Goal: Task Accomplishment & Management: Manage account settings

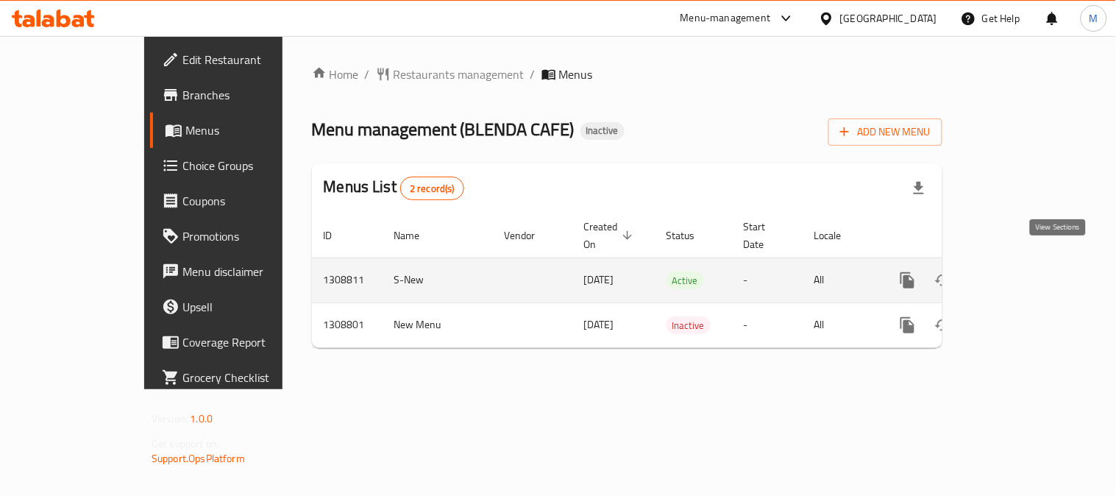
click at [1031, 263] on link "enhanced table" at bounding box center [1013, 280] width 35 height 35
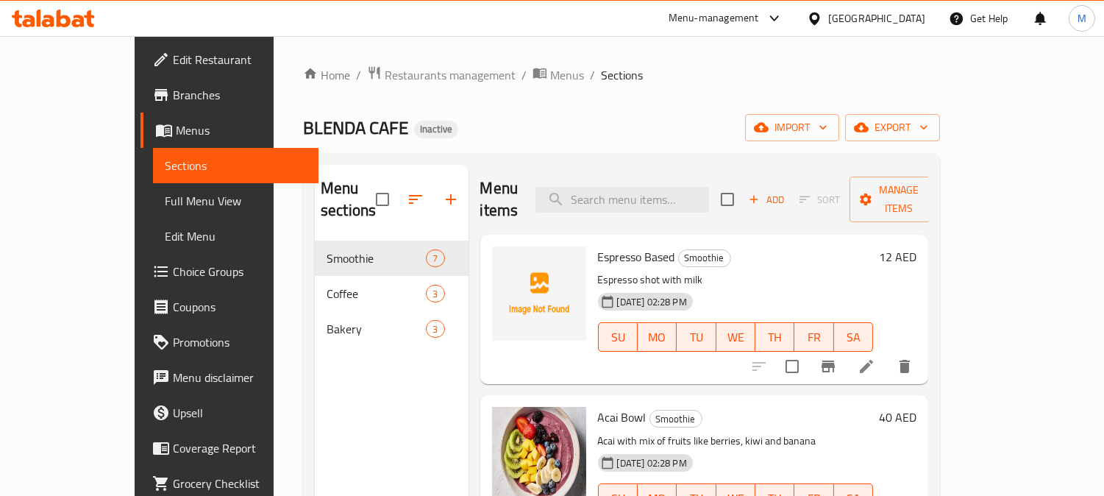
click at [165, 200] on span "Full Menu View" at bounding box center [236, 201] width 143 height 18
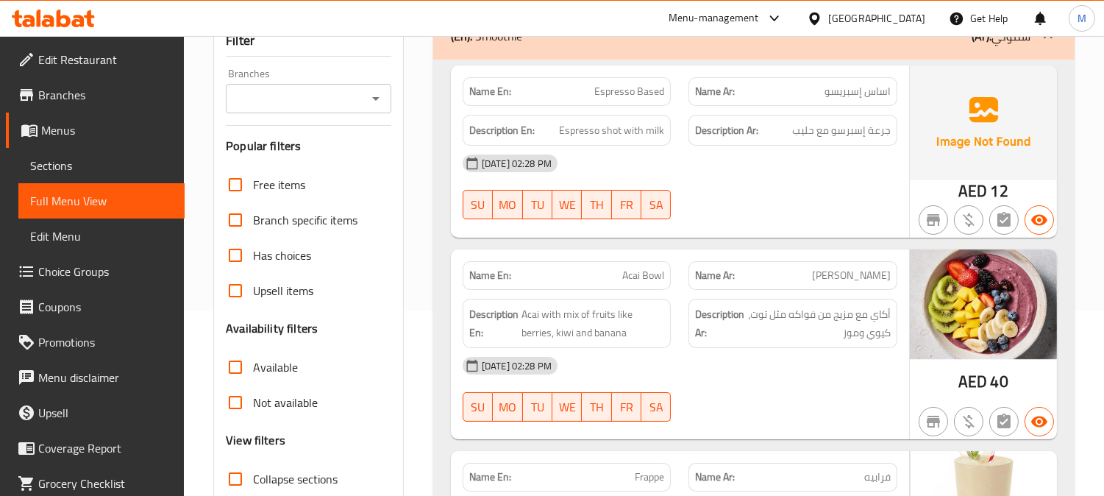
scroll to position [327, 0]
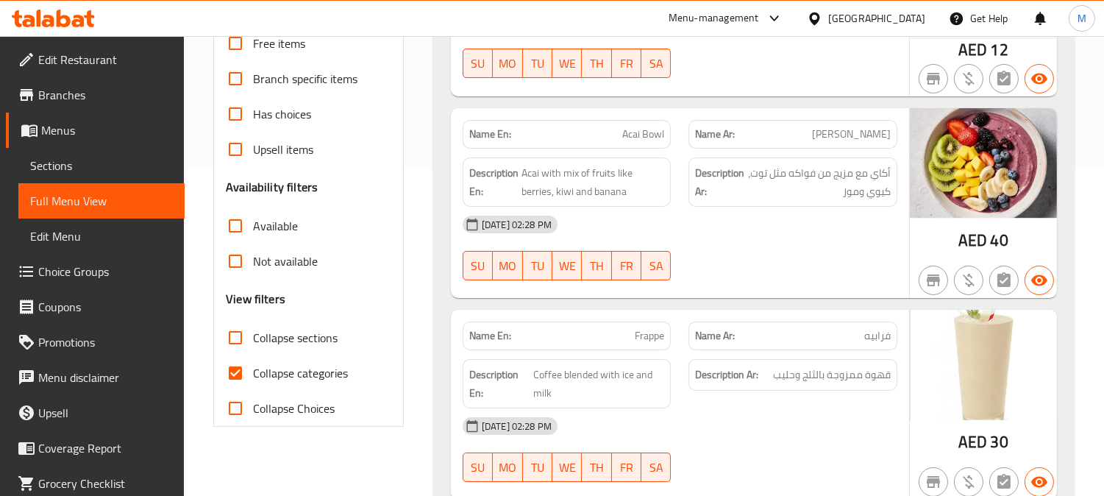
click at [244, 368] on input "Collapse categories" at bounding box center [235, 372] width 35 height 35
checkbox input "false"
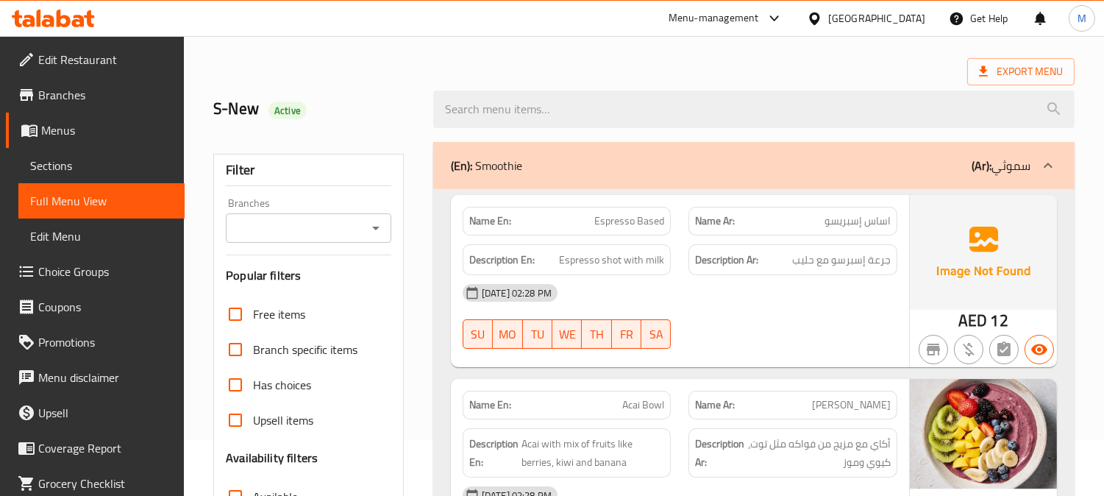
scroll to position [82, 0]
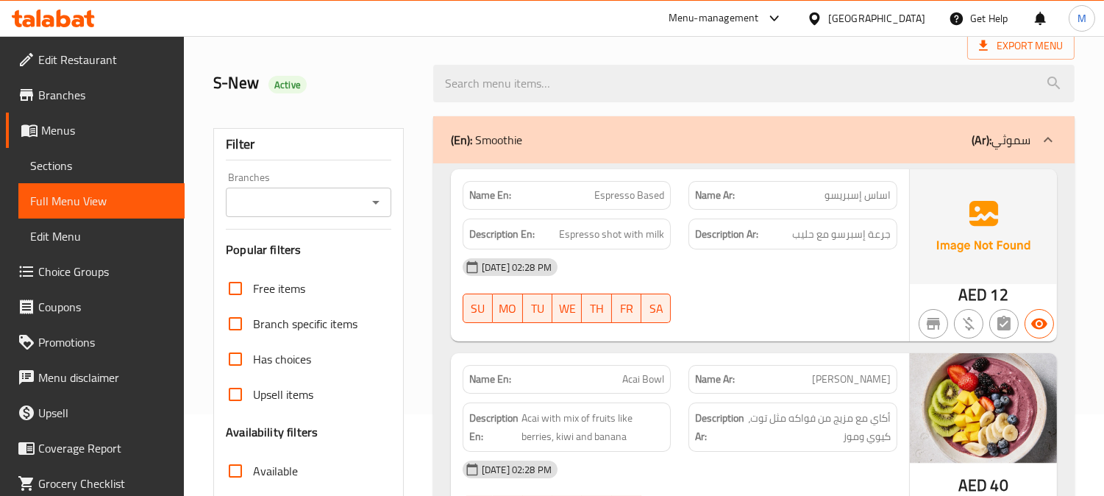
click at [77, 165] on span "Sections" at bounding box center [101, 166] width 143 height 18
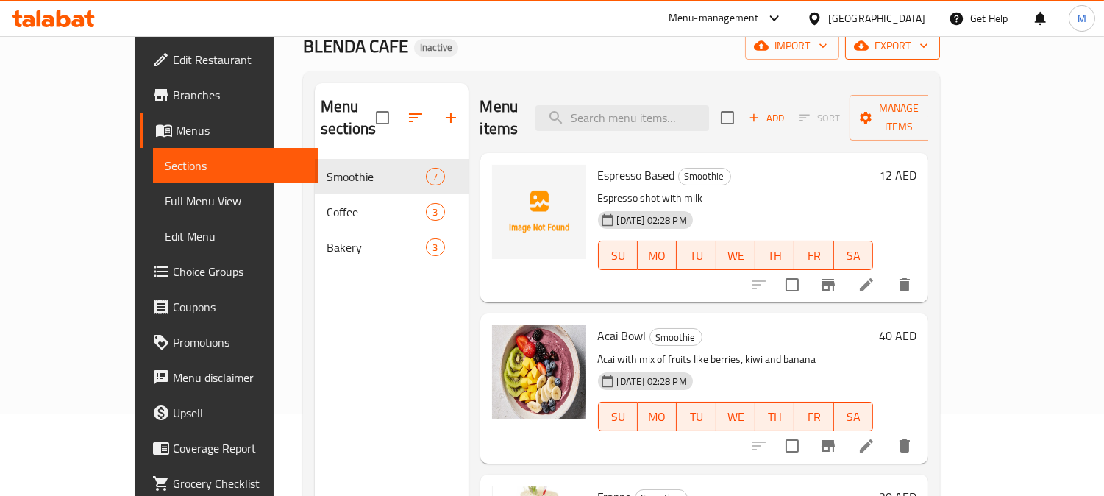
click at [928, 50] on span "export" at bounding box center [892, 46] width 71 height 18
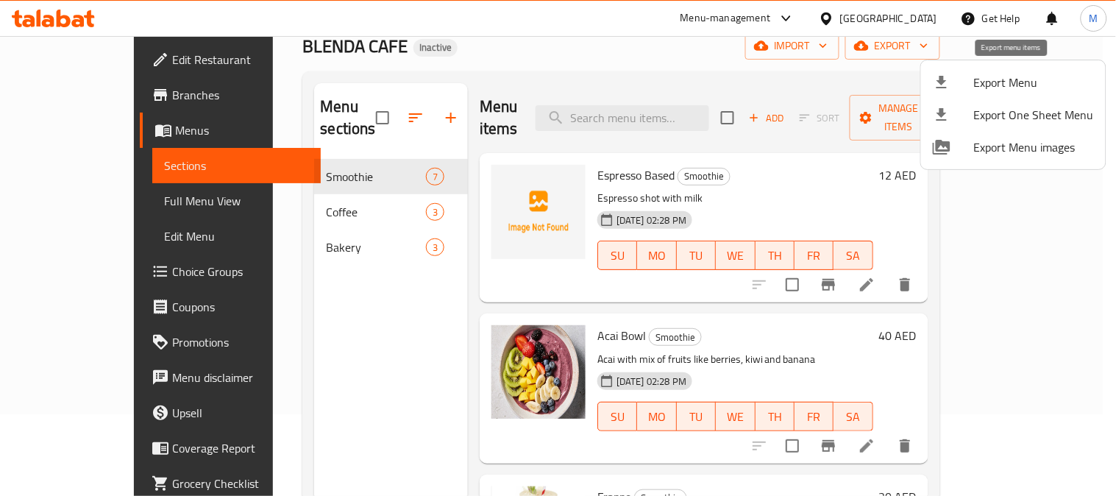
click at [1016, 89] on span "Export Menu" at bounding box center [1034, 83] width 120 height 18
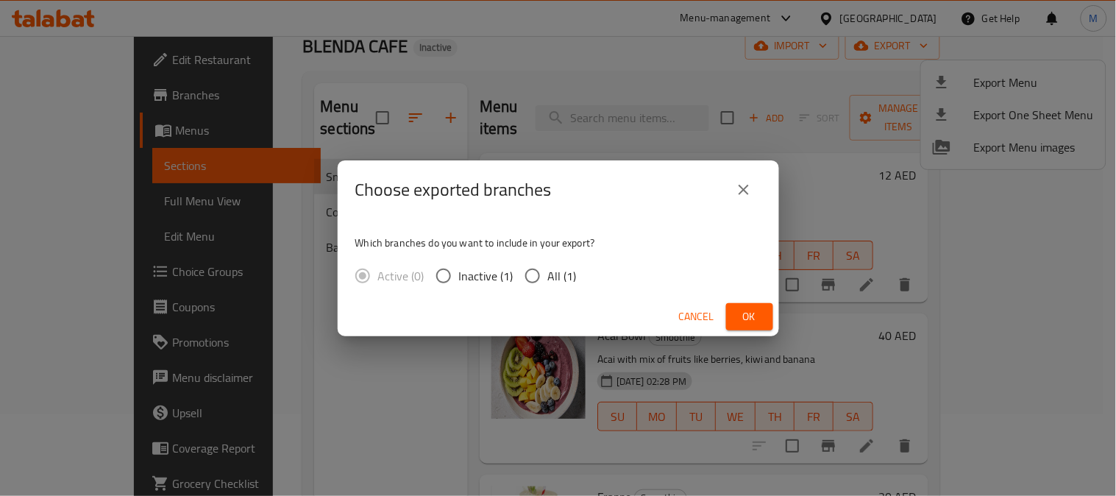
click at [553, 273] on span "All (1)" at bounding box center [562, 276] width 29 height 18
click at [548, 273] on input "All (1)" at bounding box center [532, 275] width 31 height 31
radio input "true"
click at [755, 308] on span "Ok" at bounding box center [750, 317] width 24 height 18
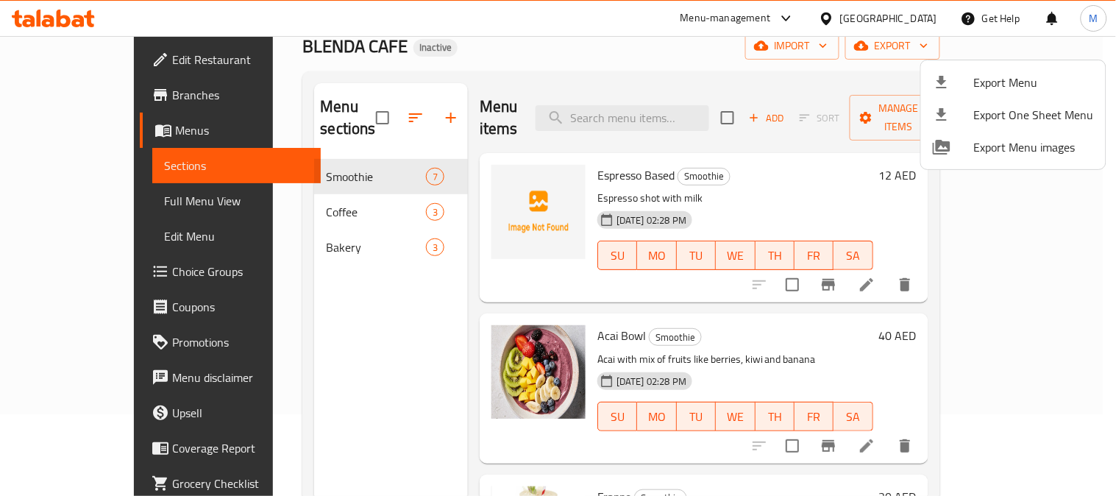
click at [441, 302] on div at bounding box center [558, 248] width 1116 height 496
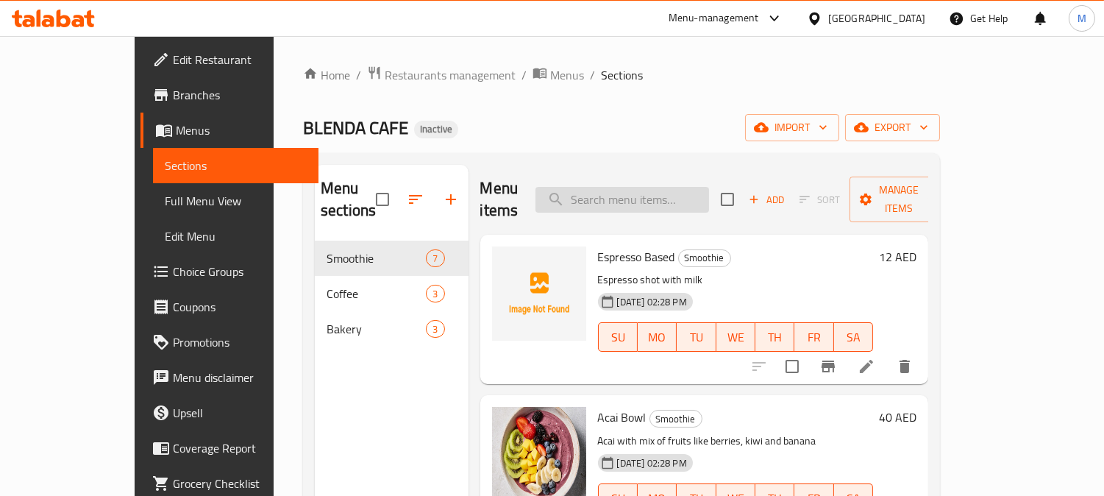
click at [631, 197] on input "search" at bounding box center [623, 200] width 174 height 26
paste input "Lime"
type input "Lime"
click at [727, 112] on div "Home / Restaurants management / Menus / Sections BLENDA CAFE Inactive import ex…" at bounding box center [621, 368] width 637 height 607
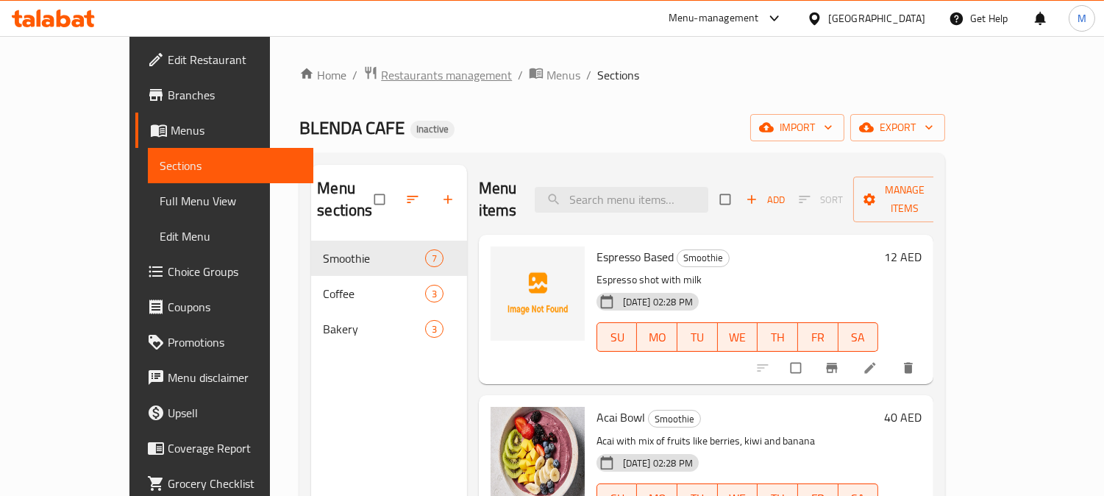
click at [381, 75] on span "Restaurants management" at bounding box center [446, 75] width 131 height 18
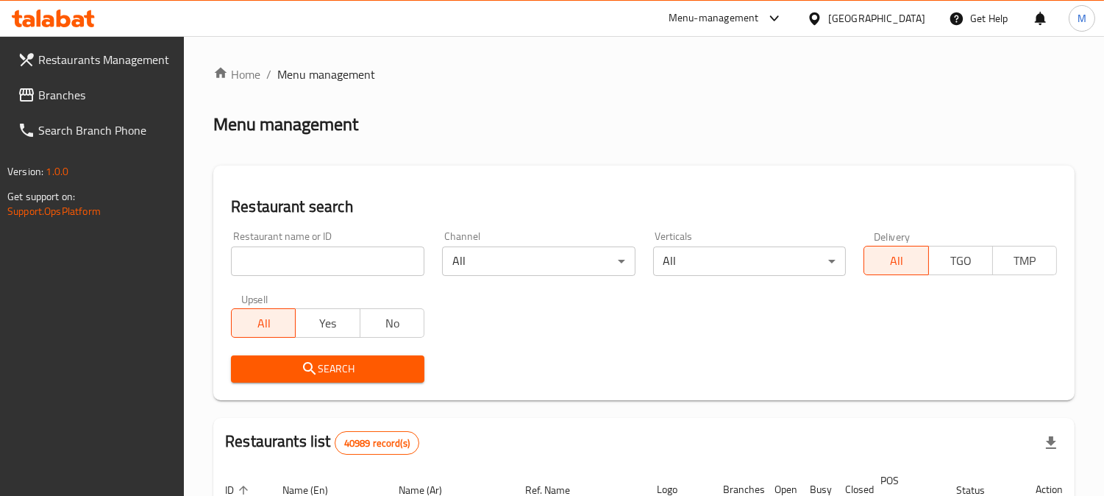
click at [89, 96] on span "Branches" at bounding box center [105, 95] width 135 height 18
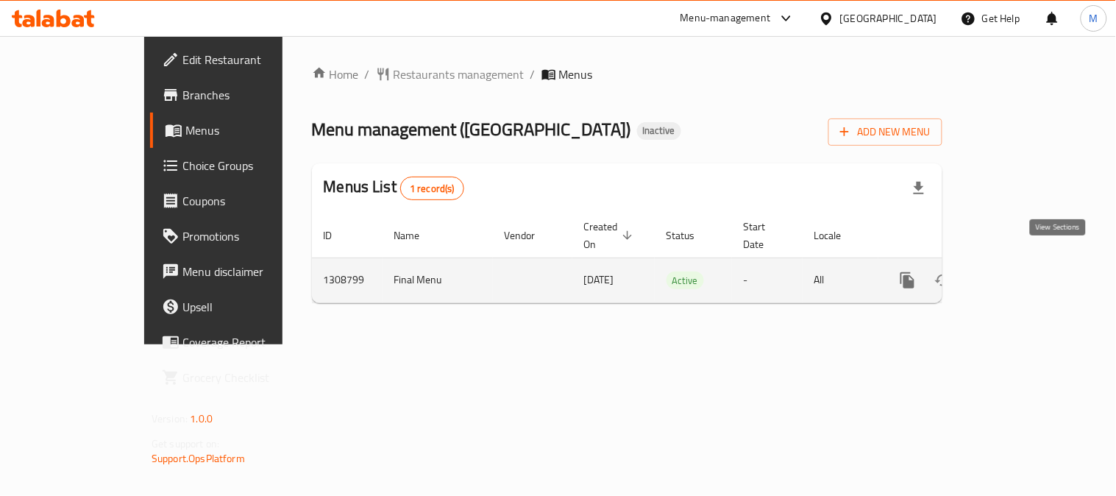
click at [1023, 271] on icon "enhanced table" at bounding box center [1014, 280] width 18 height 18
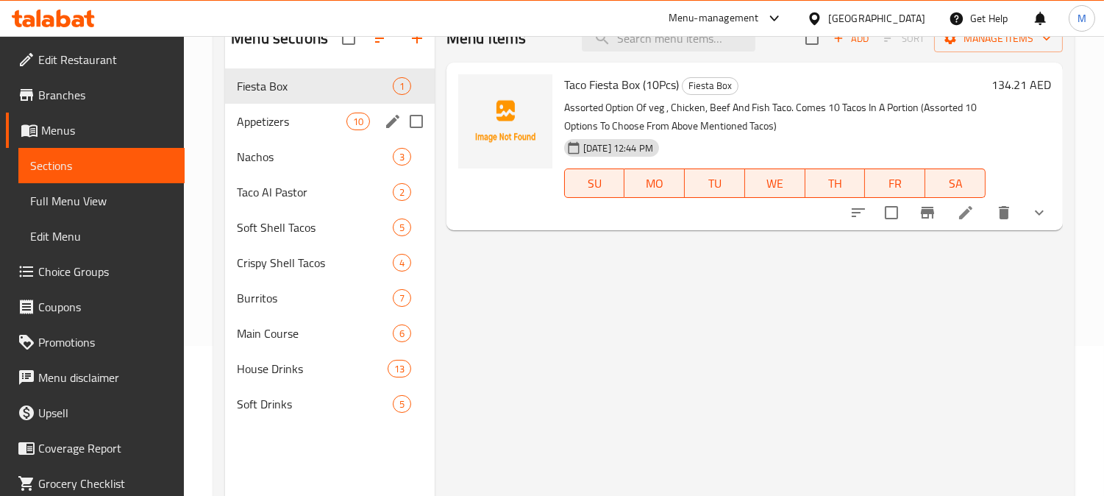
scroll to position [124, 0]
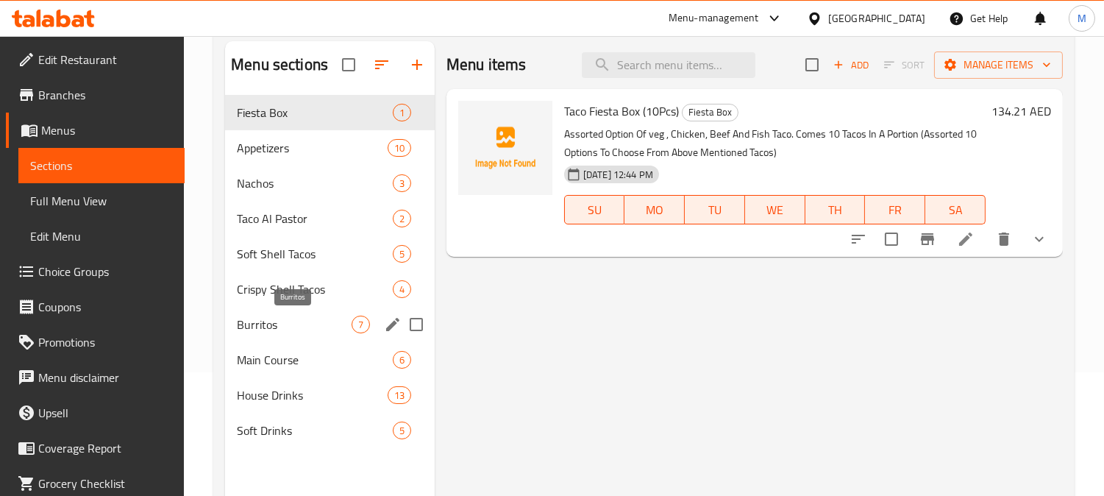
click at [299, 325] on span "Burritos" at bounding box center [294, 325] width 115 height 18
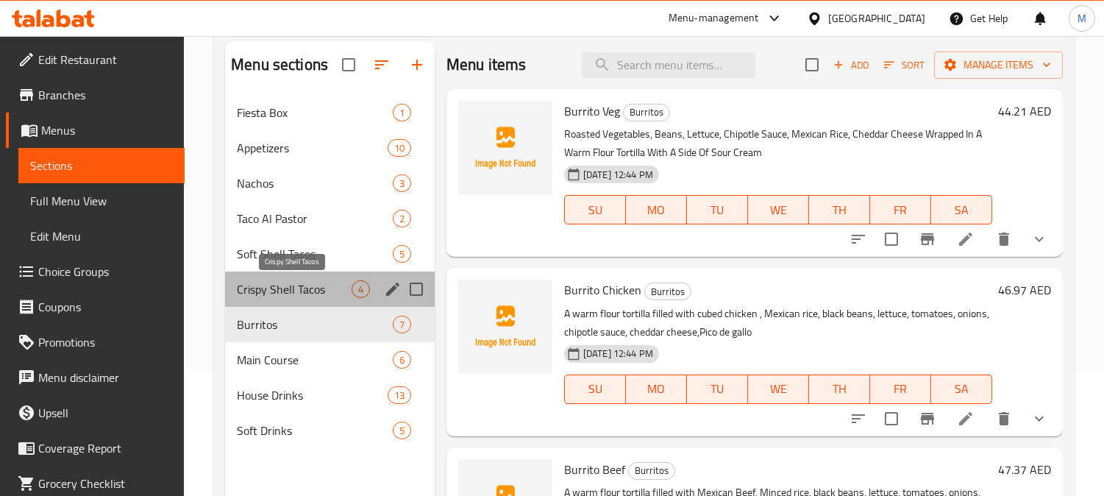
click at [302, 291] on span "Crispy Shell Tacos" at bounding box center [294, 289] width 115 height 18
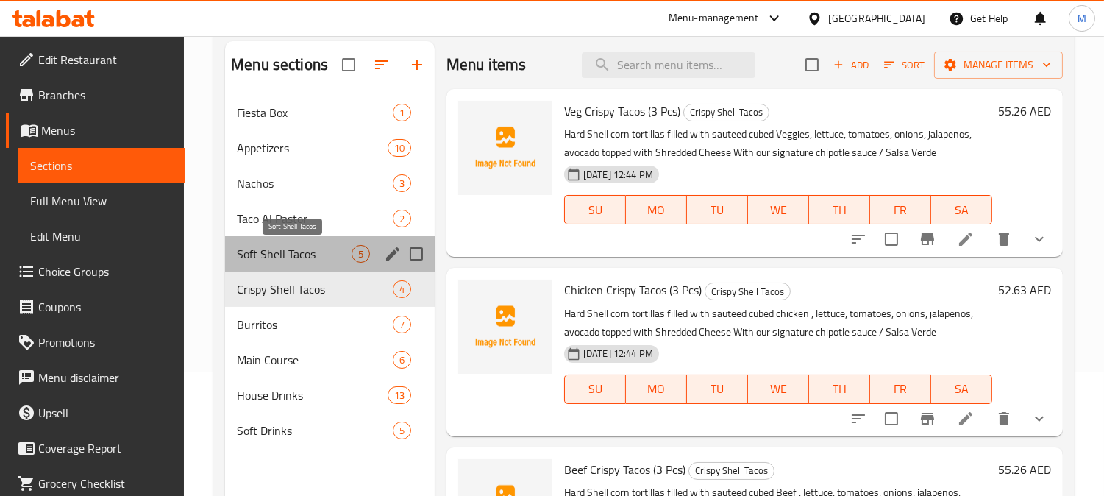
click at [305, 249] on span "Soft Shell Tacos" at bounding box center [294, 254] width 115 height 18
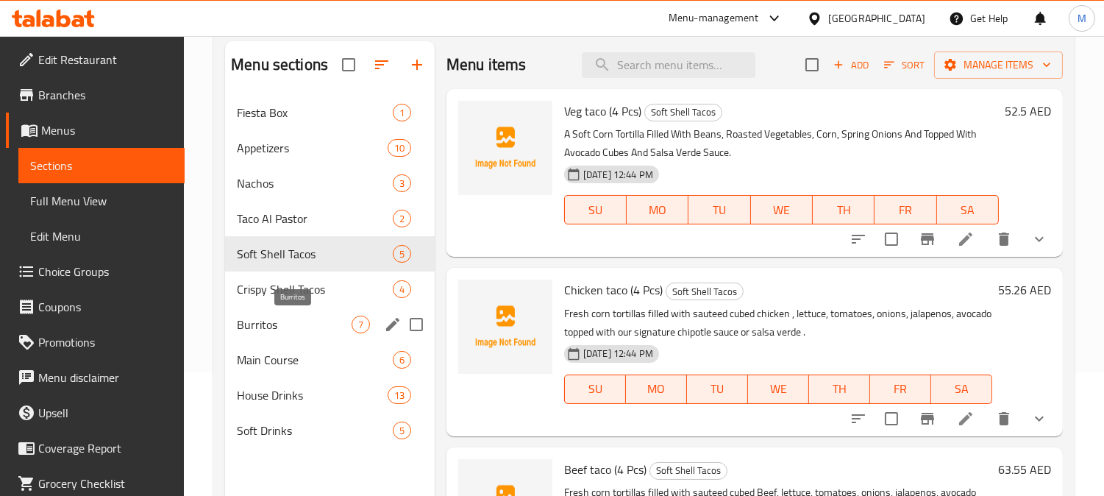
click at [305, 324] on span "Burritos" at bounding box center [294, 325] width 115 height 18
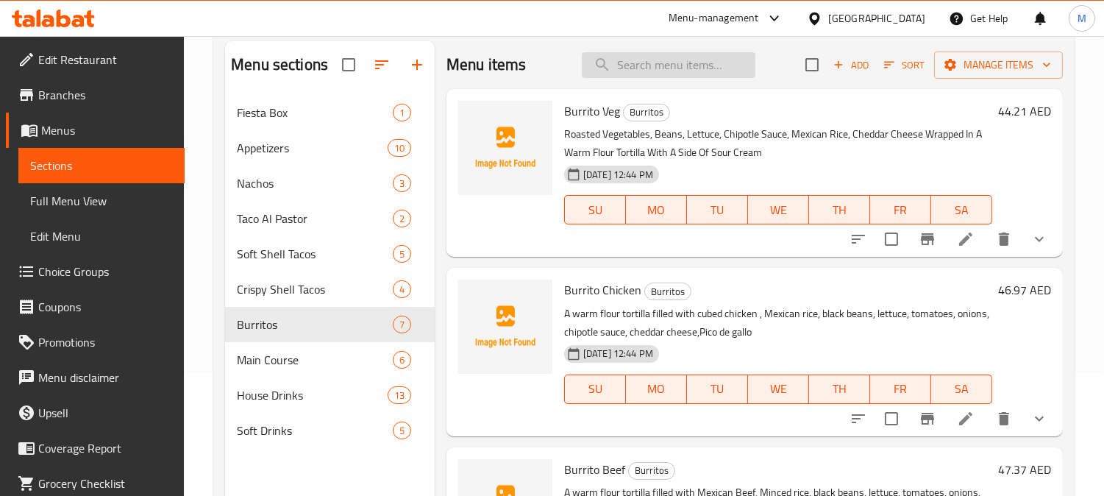
click at [644, 71] on input "search" at bounding box center [669, 65] width 174 height 26
paste input "Lime"
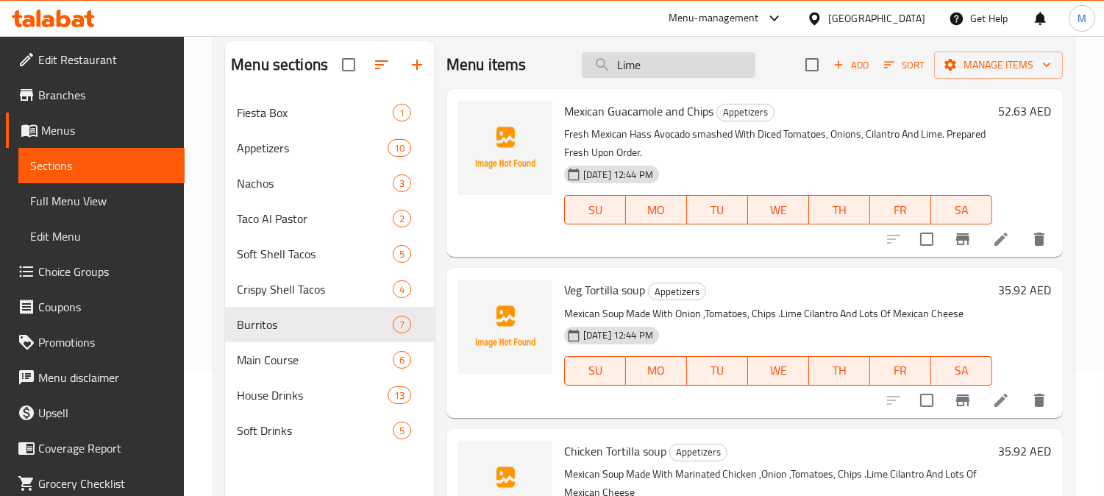
type input "Lime"
drag, startPoint x: 644, startPoint y: 71, endPoint x: 537, endPoint y: 40, distance: 112.0
click at [537, 41] on div "Menu items Lime Add Sort Manage items" at bounding box center [755, 65] width 616 height 48
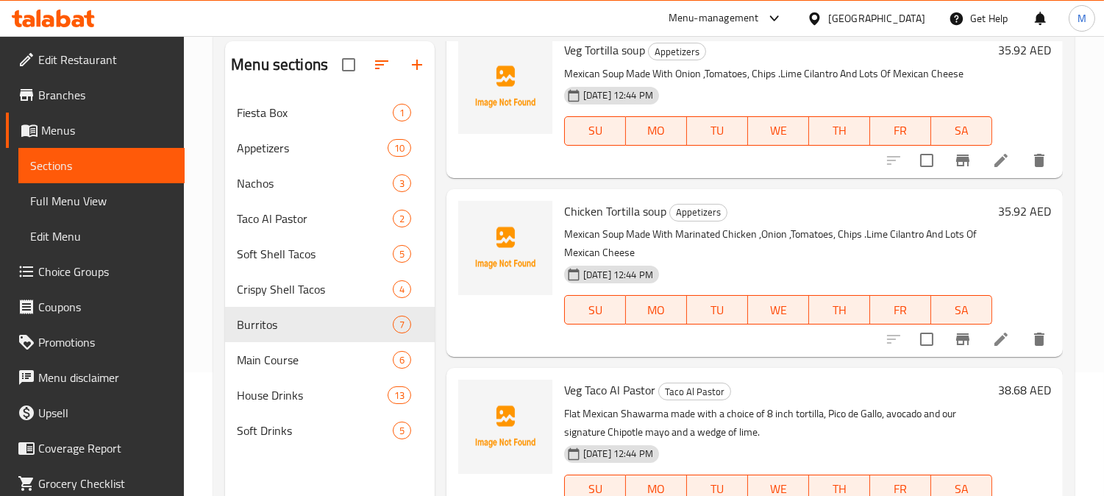
scroll to position [245, 0]
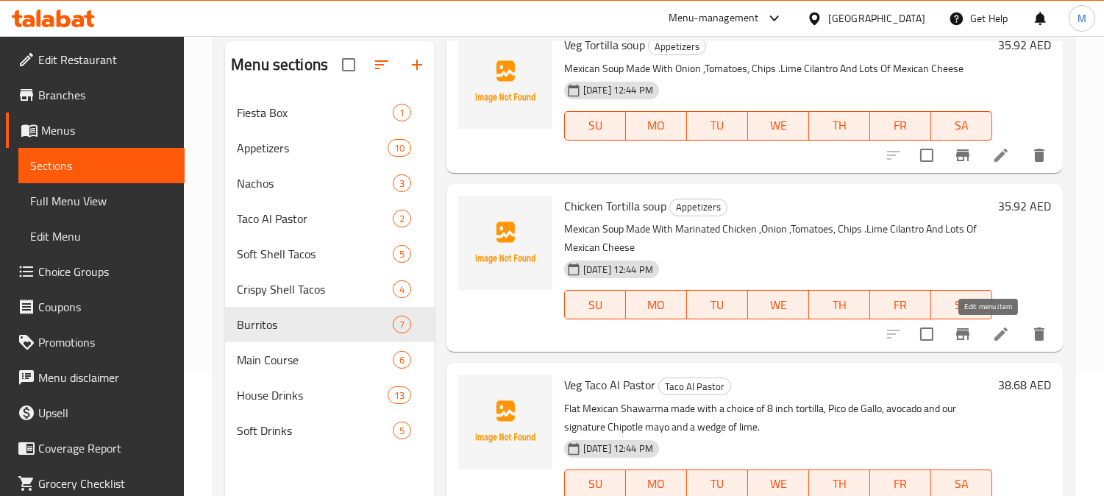
click at [992, 330] on icon at bounding box center [1001, 334] width 18 height 18
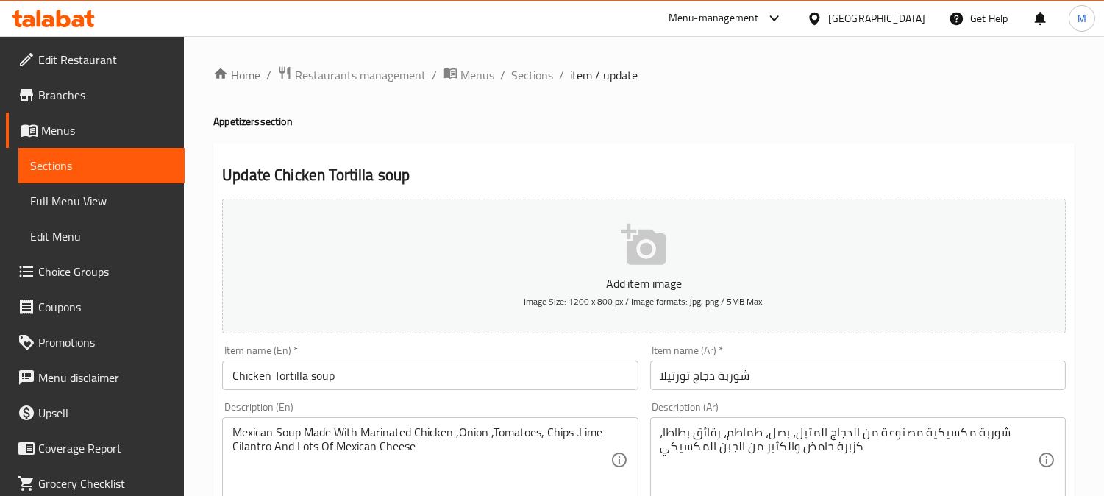
click at [141, 202] on span "Full Menu View" at bounding box center [101, 201] width 143 height 18
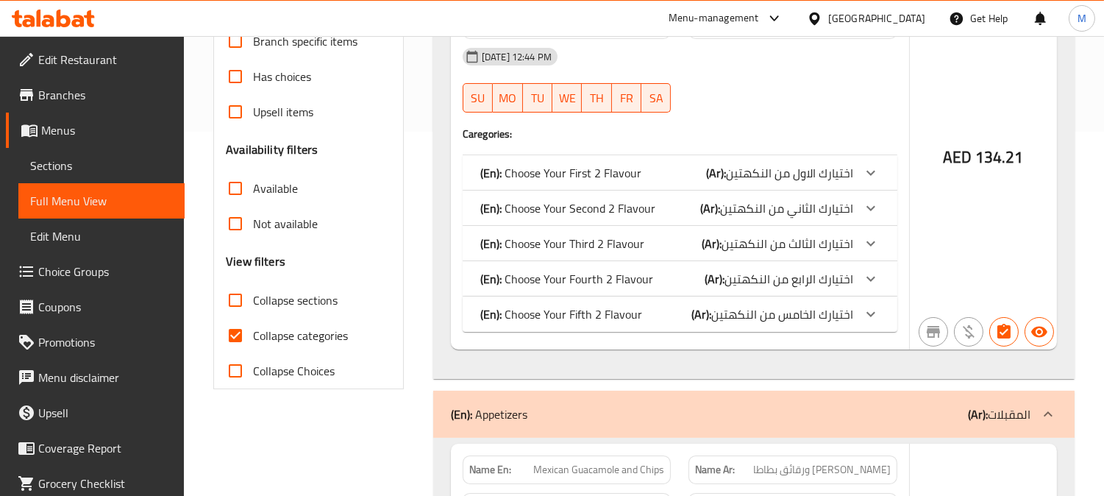
scroll to position [572, 0]
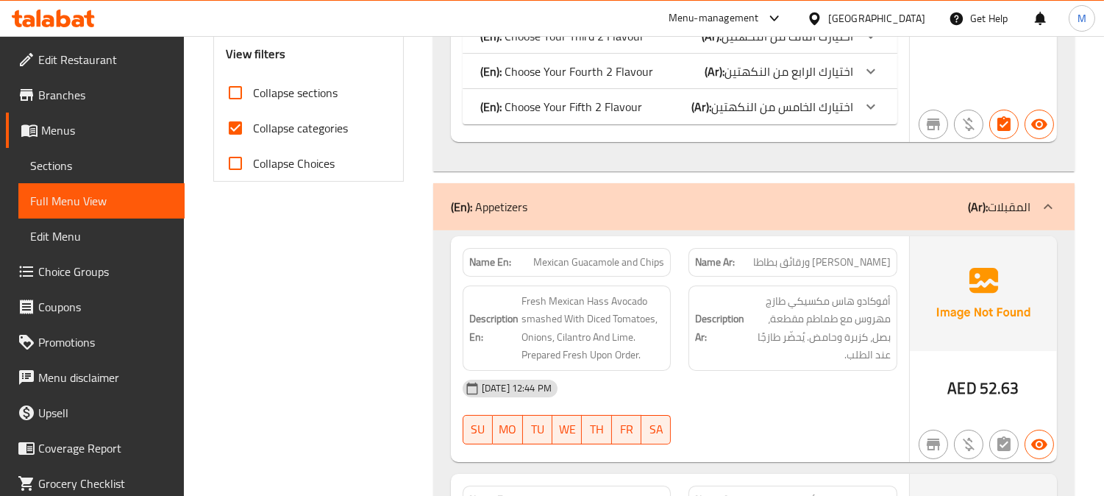
click at [233, 129] on input "Collapse categories" at bounding box center [235, 127] width 35 height 35
checkbox input "false"
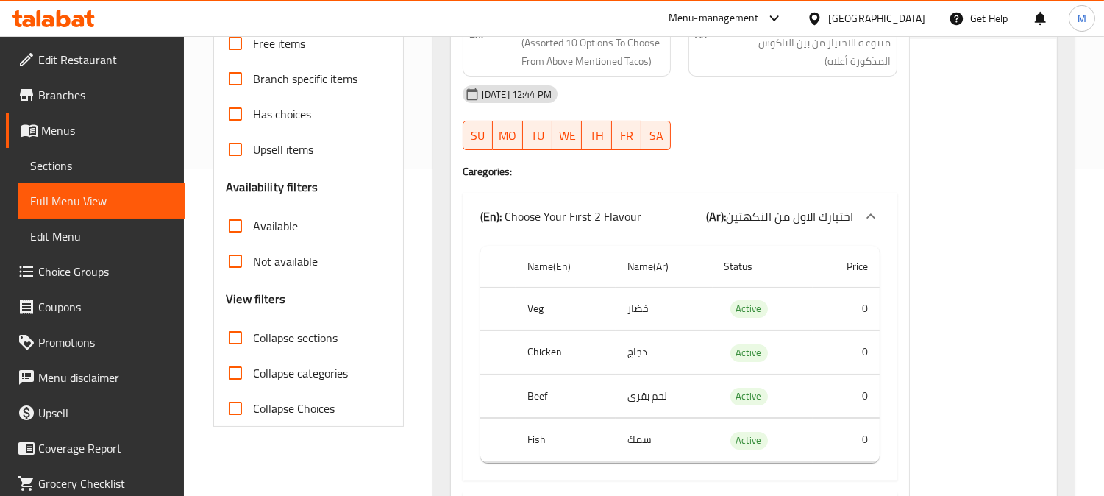
scroll to position [0, 0]
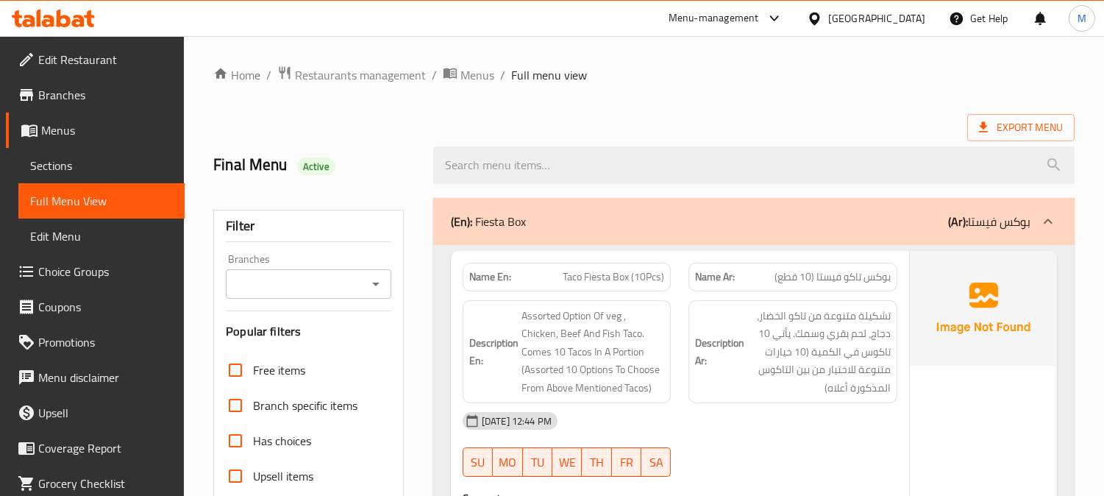
click at [425, 132] on div "Final Menu Active" at bounding box center [644, 164] width 879 height 65
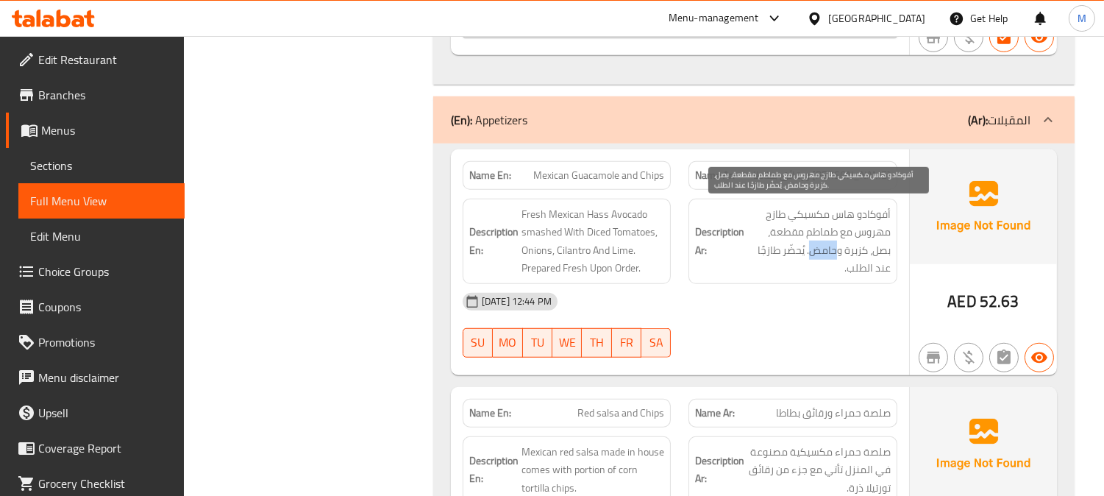
drag, startPoint x: 837, startPoint y: 249, endPoint x: 813, endPoint y: 250, distance: 24.3
click at [813, 250] on span "أفوكادو هاس مكسيكي طازج مهروس مع طماطم مقطعة، بصل، كزبرة وحامض. يُحضّر طازجًا ع…" at bounding box center [818, 241] width 143 height 72
copy span "حامض"
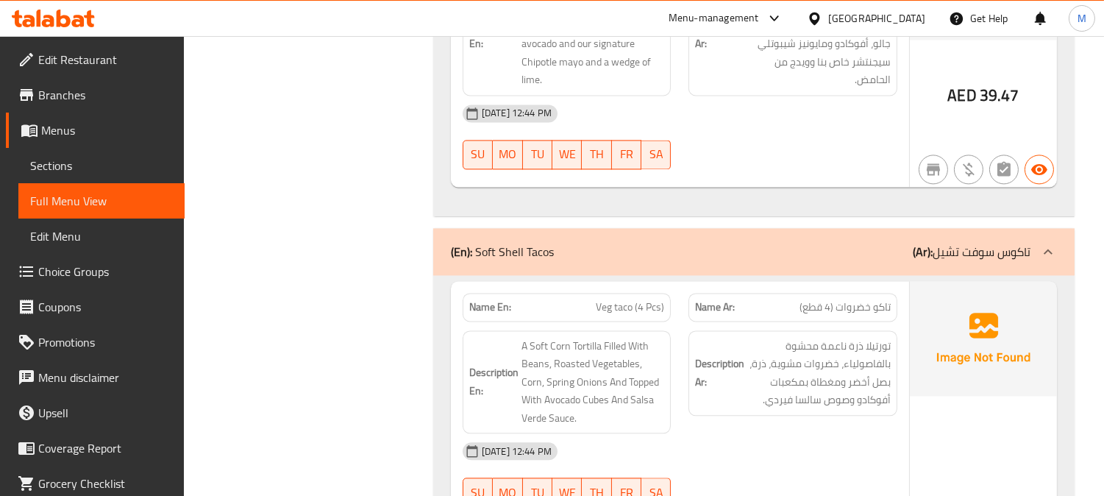
scroll to position [5856, 0]
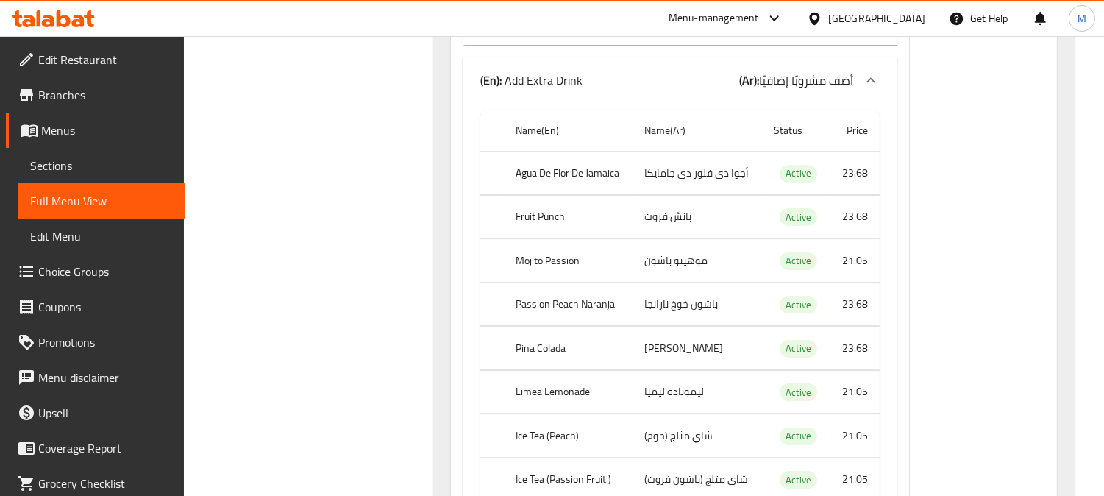
scroll to position [8635, 0]
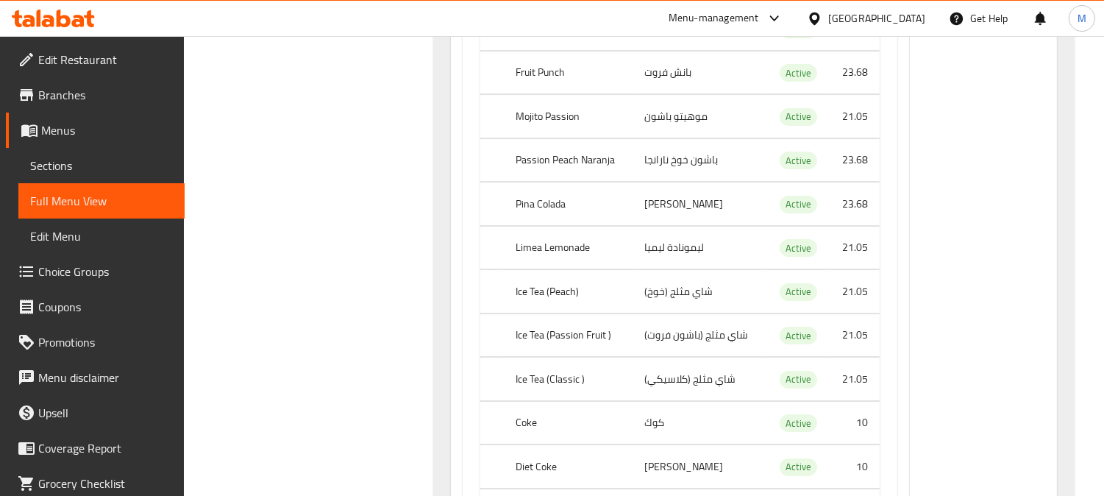
click at [90, 171] on span "Sections" at bounding box center [101, 166] width 143 height 18
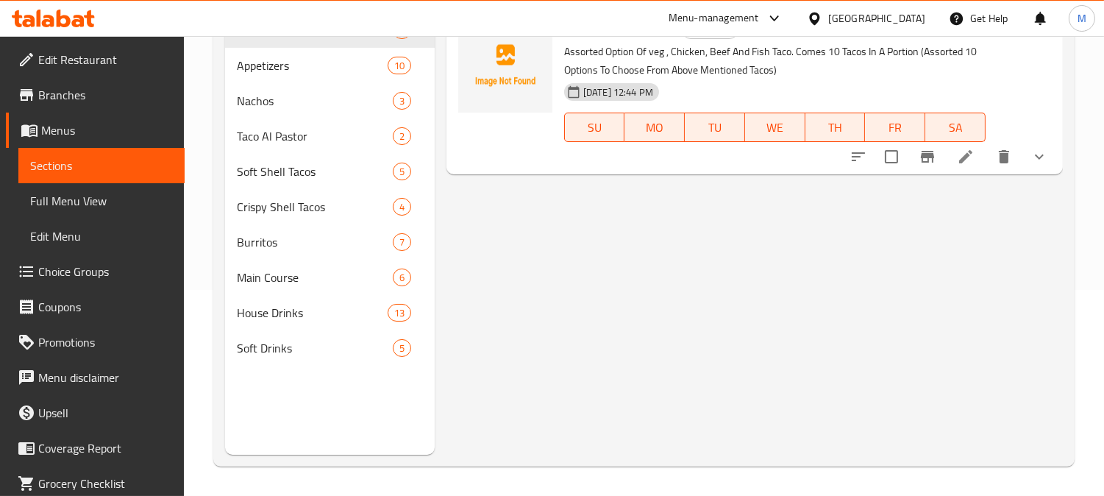
scroll to position [206, 0]
click at [306, 246] on span "Burritos" at bounding box center [315, 242] width 156 height 18
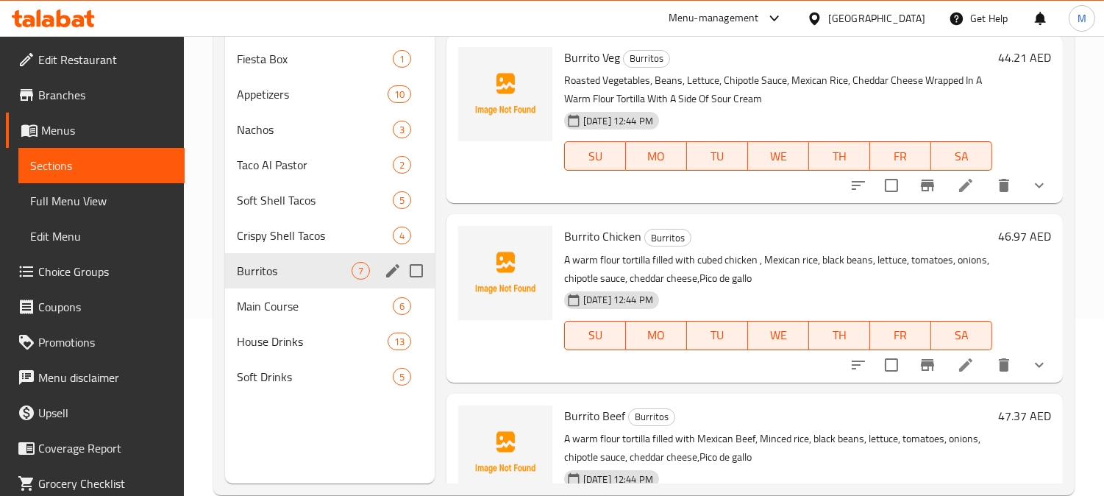
scroll to position [206, 0]
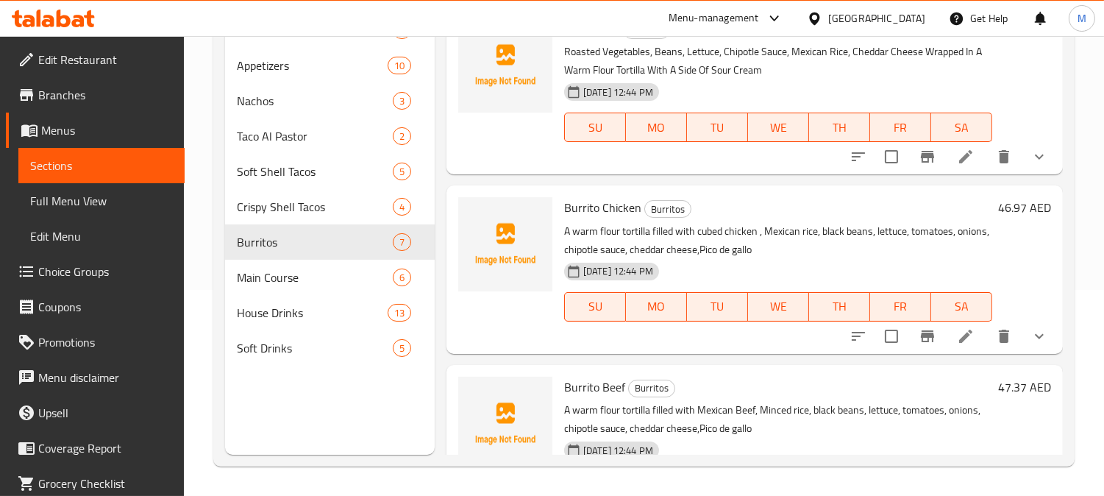
click at [447, 256] on div "Burrito Chicken Burritos A warm flour tortilla filled with cubed chicken , Mexi…" at bounding box center [755, 269] width 616 height 168
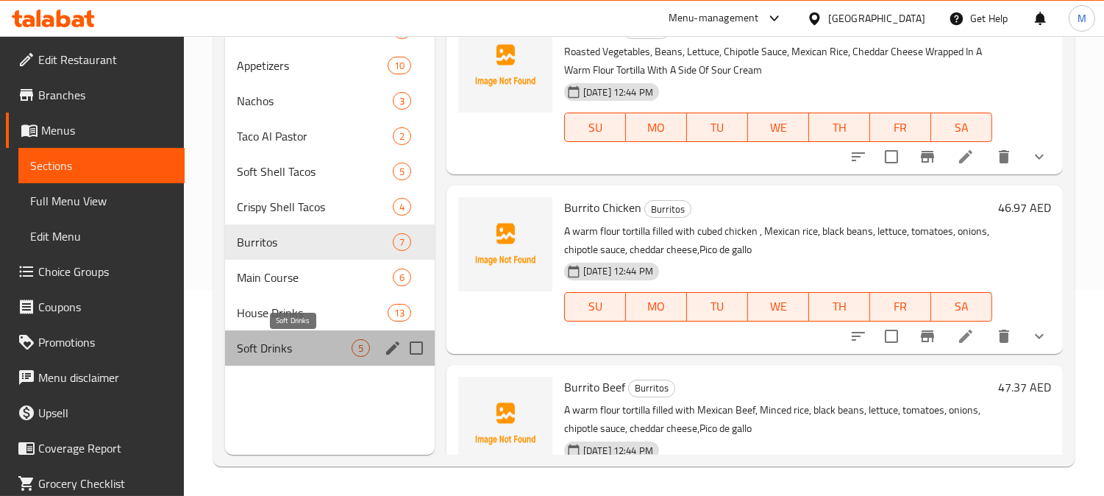
click at [316, 355] on span "Soft Drinks" at bounding box center [294, 348] width 115 height 18
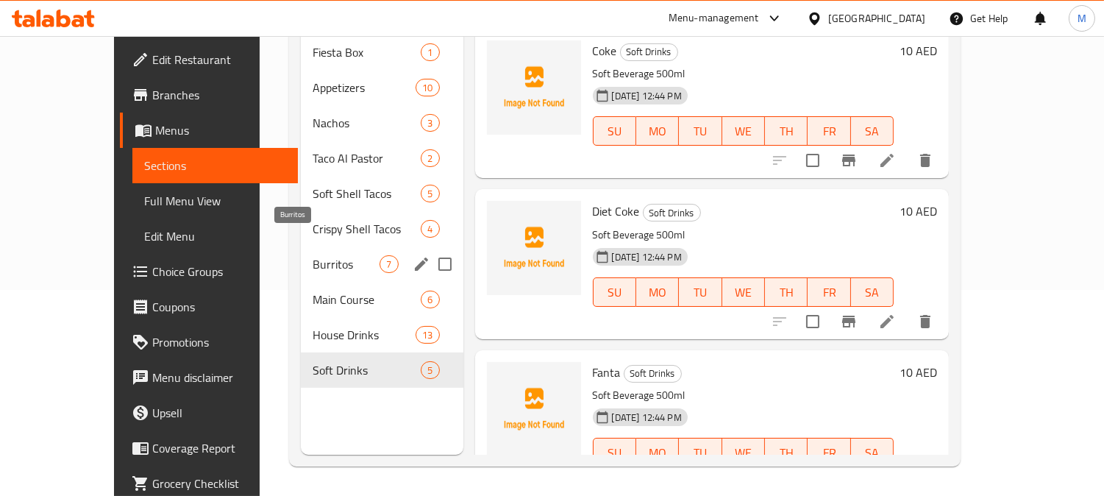
click at [318, 255] on span "Burritos" at bounding box center [346, 264] width 67 height 18
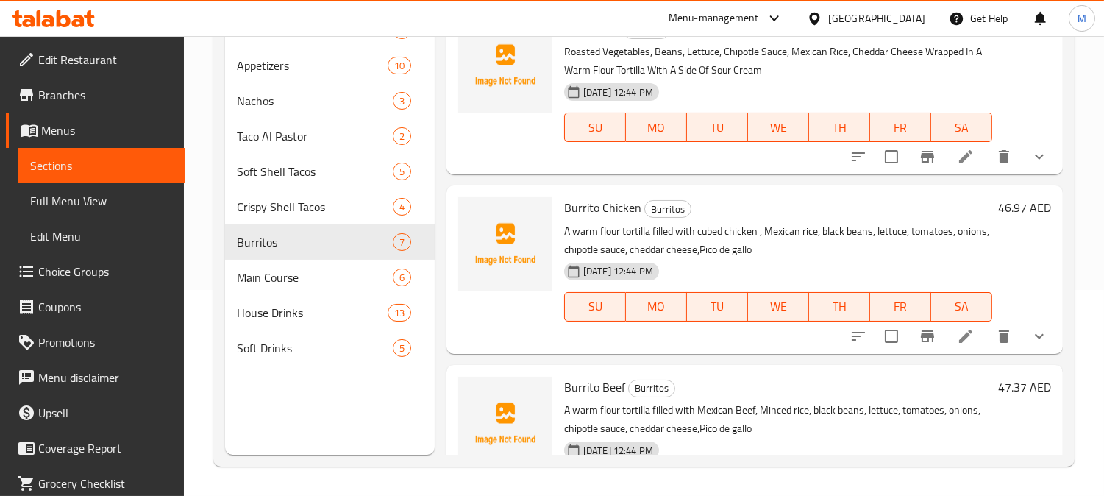
click at [441, 228] on div "Menu items Add Sort Manage items Burrito Veg Burritos Roasted Vegetables, Beans…" at bounding box center [749, 207] width 628 height 496
click at [510, 179] on div "Menu items Add Sort Manage items Burrito Veg Burritos Roasted Vegetables, Beans…" at bounding box center [749, 207] width 628 height 496
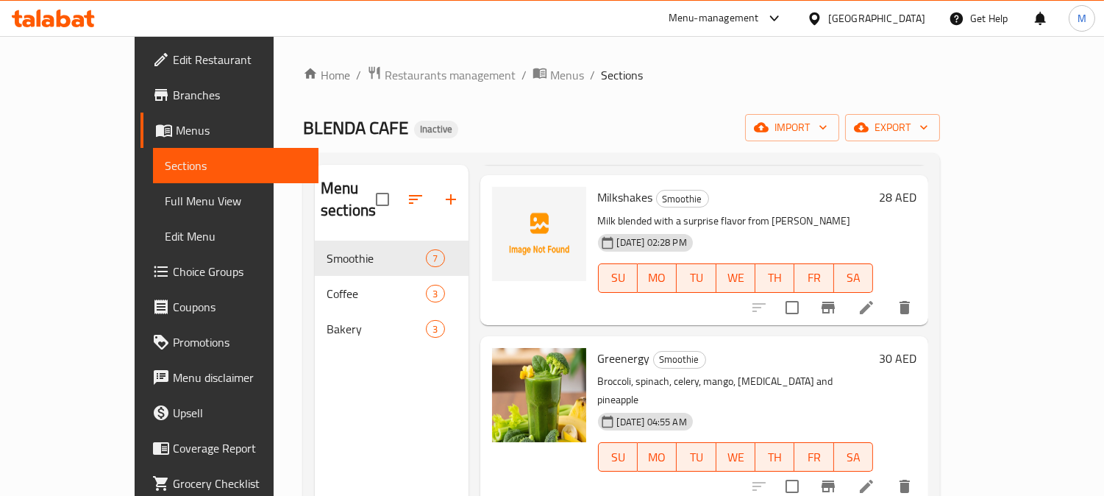
scroll to position [665, 0]
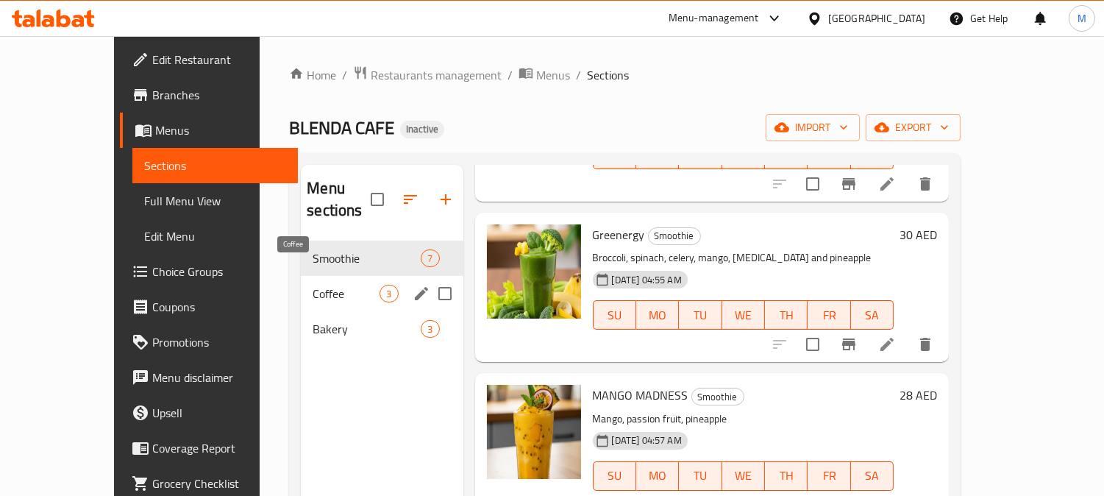
click at [335, 285] on span "Coffee" at bounding box center [346, 294] width 67 height 18
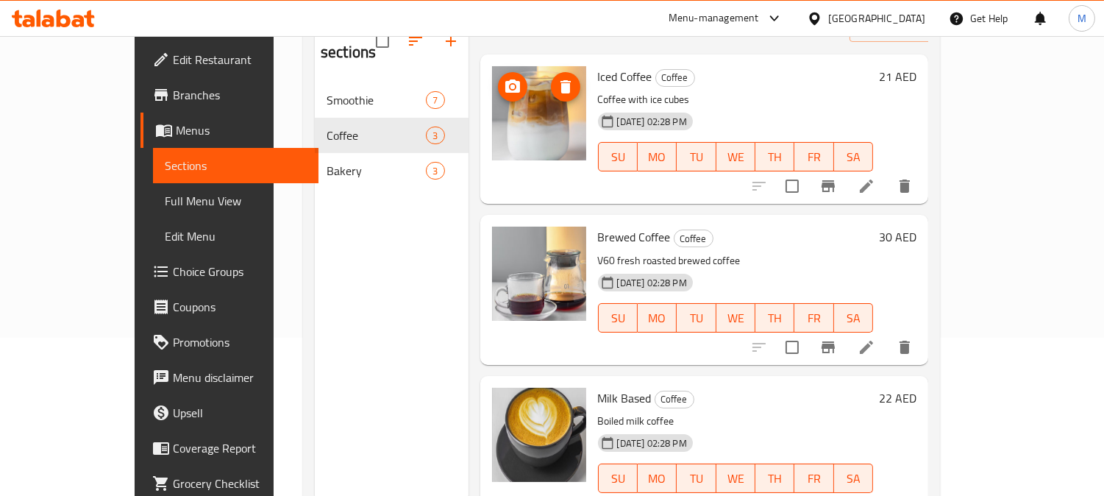
scroll to position [206, 0]
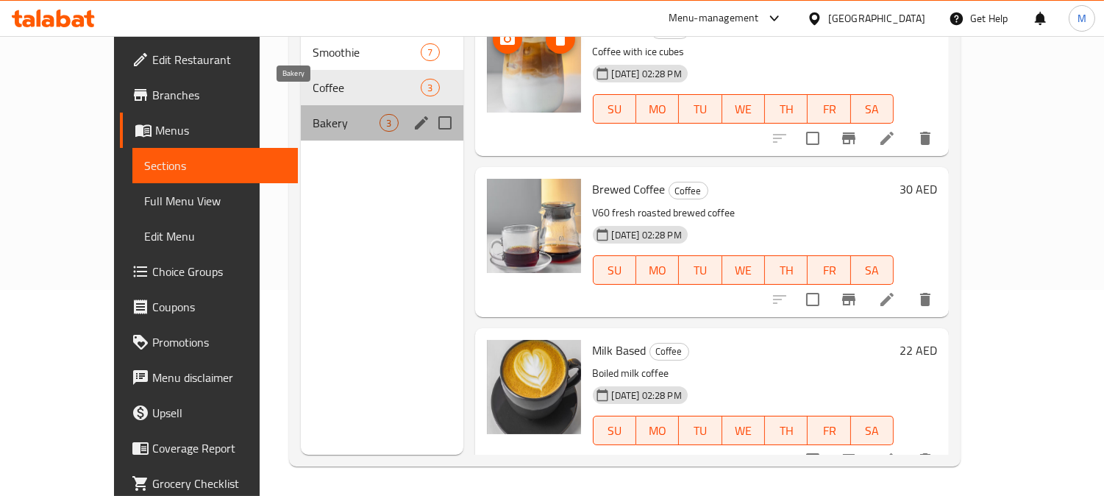
click at [322, 114] on span "Bakery" at bounding box center [346, 123] width 67 height 18
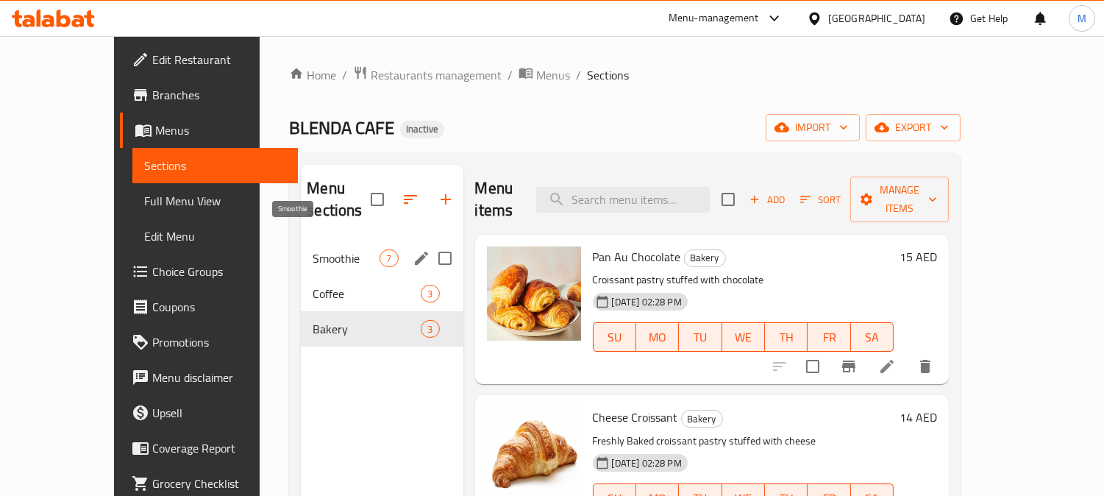
click at [324, 249] on span "Smoothie" at bounding box center [346, 258] width 67 height 18
